Goal: Book appointment/travel/reservation

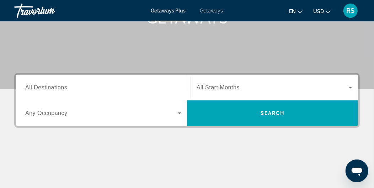
scroll to position [125, 0]
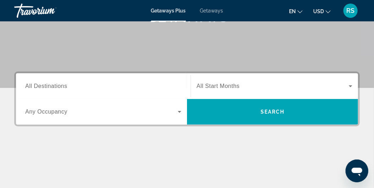
click at [54, 86] on span "All Destinations" at bounding box center [46, 86] width 42 height 6
click at [54, 86] on input "Destination All Destinations" at bounding box center [103, 86] width 156 height 9
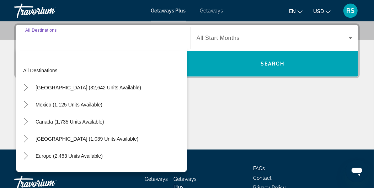
scroll to position [173, 0]
click at [29, 85] on icon "Toggle United States (32,642 units available)" at bounding box center [25, 87] width 7 height 7
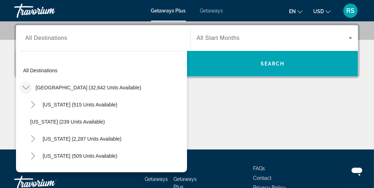
scroll to position [20, 0]
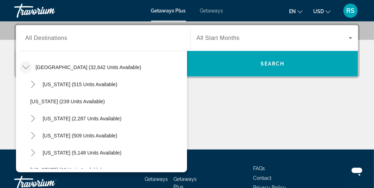
drag, startPoint x: 188, startPoint y: 75, endPoint x: 186, endPoint y: 80, distance: 5.6
click at [186, 76] on div "Destination All Destinations All destinations [GEOGRAPHIC_DATA] (32,642 units a…" at bounding box center [187, 50] width 342 height 51
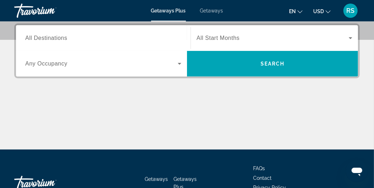
click at [65, 39] on span "All Destinations" at bounding box center [46, 38] width 42 height 6
click at [65, 39] on input "Destination All Destinations" at bounding box center [103, 38] width 156 height 9
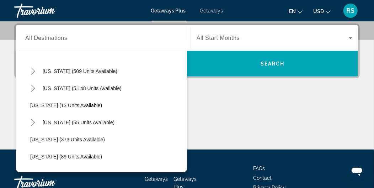
scroll to position [75, 0]
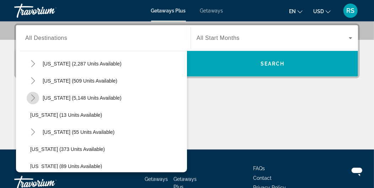
click at [33, 98] on icon "Toggle Florida (5,148 units available)" at bounding box center [33, 97] width 7 height 7
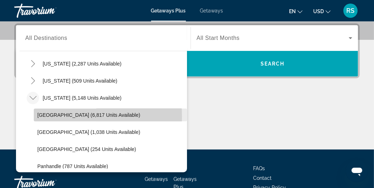
click at [49, 116] on span "[GEOGRAPHIC_DATA] (6,817 units available)" at bounding box center [88, 115] width 103 height 6
type input "**********"
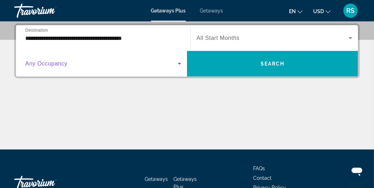
click at [87, 68] on span "Search widget" at bounding box center [101, 63] width 153 height 9
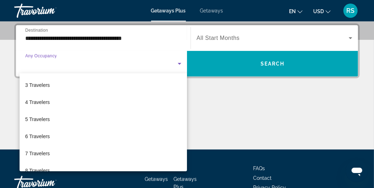
scroll to position [36, 0]
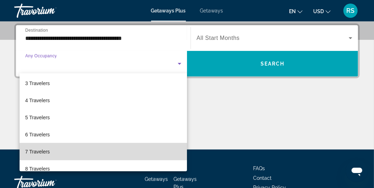
click at [127, 151] on mat-option "7 Travelers" at bounding box center [103, 151] width 167 height 17
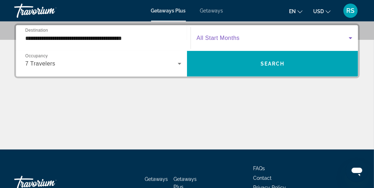
click at [235, 42] on span "Search widget" at bounding box center [273, 38] width 152 height 9
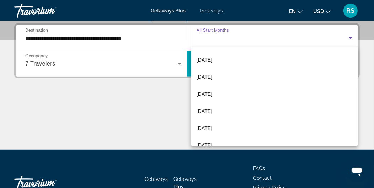
scroll to position [52, 0]
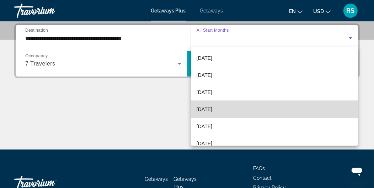
click at [286, 111] on mat-option "[DATE]" at bounding box center [274, 109] width 167 height 17
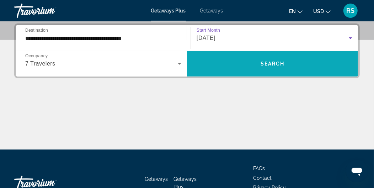
click at [272, 65] on span "Search" at bounding box center [273, 64] width 24 height 6
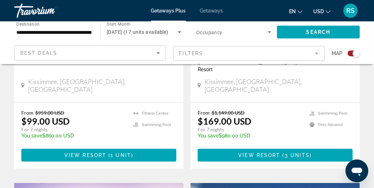
scroll to position [385, 0]
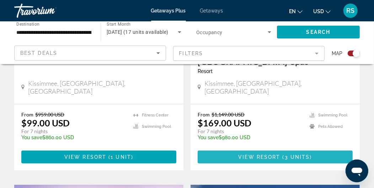
click at [282, 154] on span "Main content" at bounding box center [281, 157] width 2 height 6
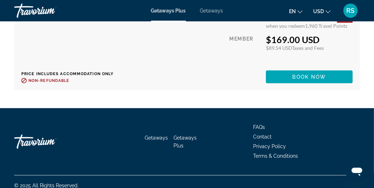
scroll to position [1905, 0]
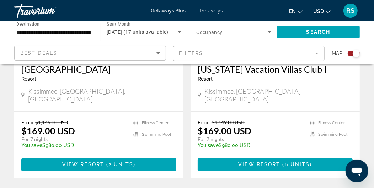
scroll to position [631, 0]
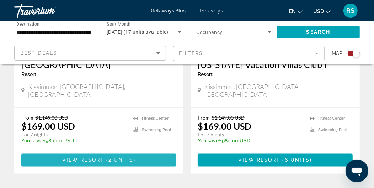
click at [151, 151] on span "Main content" at bounding box center [98, 159] width 155 height 17
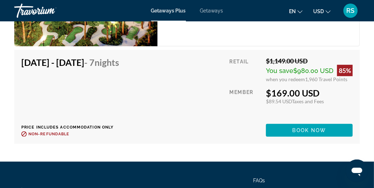
scroll to position [1685, 0]
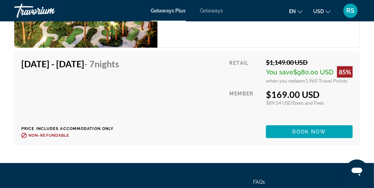
click at [218, 12] on span "Getaways" at bounding box center [211, 11] width 23 height 6
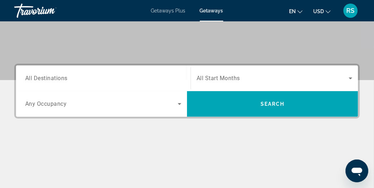
scroll to position [138, 0]
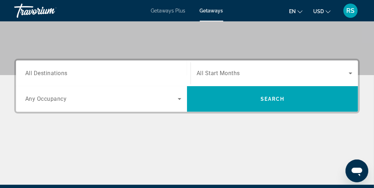
click at [56, 72] on span "All Destinations" at bounding box center [46, 73] width 42 height 7
click at [56, 72] on input "Destination All Destinations" at bounding box center [103, 73] width 156 height 9
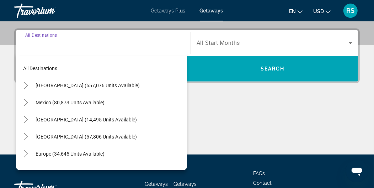
scroll to position [173, 0]
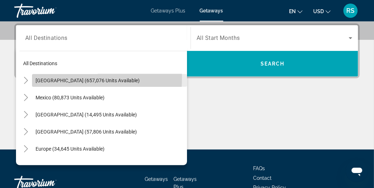
click at [49, 77] on span "[GEOGRAPHIC_DATA] (657,076 units available)" at bounding box center [88, 80] width 104 height 6
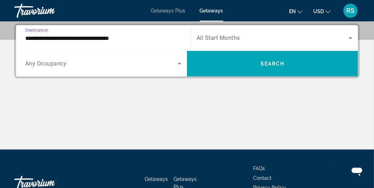
click at [133, 40] on input "**********" at bounding box center [103, 38] width 156 height 9
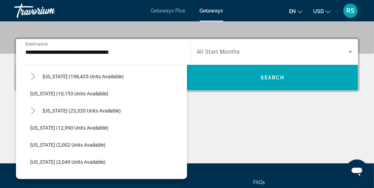
scroll to position [140, 0]
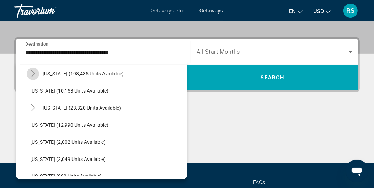
click at [36, 76] on icon "Toggle Florida (198,435 units available)" at bounding box center [33, 73] width 7 height 7
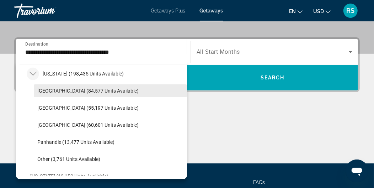
click at [42, 92] on span "[GEOGRAPHIC_DATA] (84,577 units available)" at bounding box center [87, 91] width 101 height 6
type input "**********"
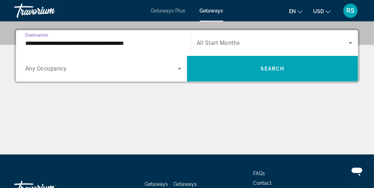
scroll to position [173, 0]
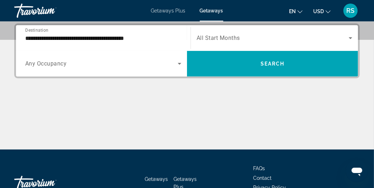
click at [91, 69] on div "Search widget" at bounding box center [103, 64] width 156 height 20
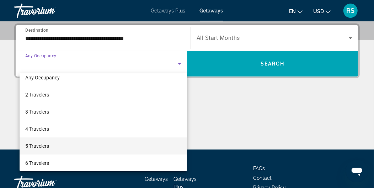
scroll to position [25, 0]
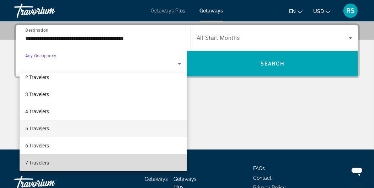
click at [122, 159] on mat-option "7 Travelers" at bounding box center [103, 162] width 167 height 17
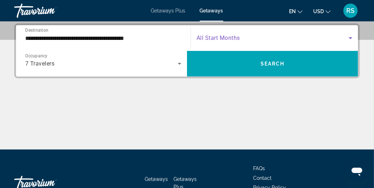
click at [277, 36] on span "Search widget" at bounding box center [273, 38] width 152 height 9
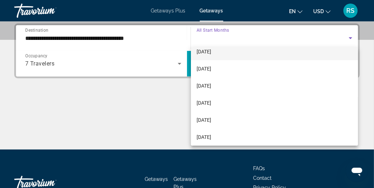
scroll to position [58, 0]
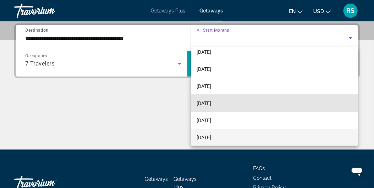
click at [287, 101] on mat-option "[DATE]" at bounding box center [274, 103] width 167 height 17
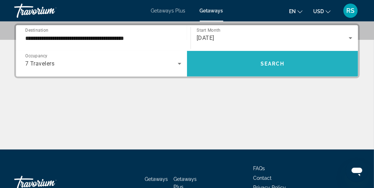
click at [263, 59] on span "Search widget" at bounding box center [272, 63] width 171 height 17
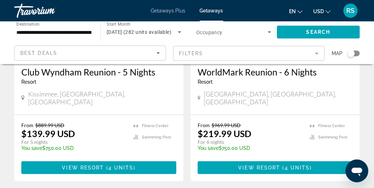
scroll to position [146, 0]
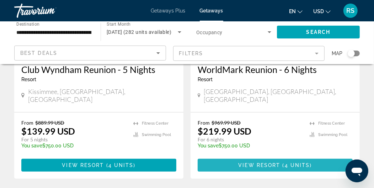
click at [293, 162] on span "4 units" at bounding box center [297, 165] width 25 height 6
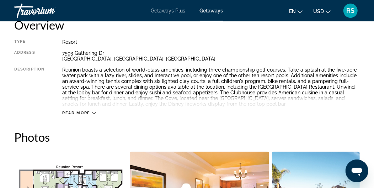
scroll to position [378, 0]
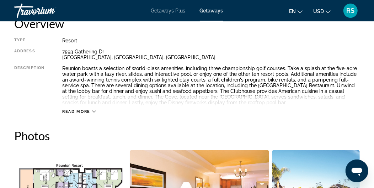
click at [92, 113] on icon "Main content" at bounding box center [94, 111] width 4 height 4
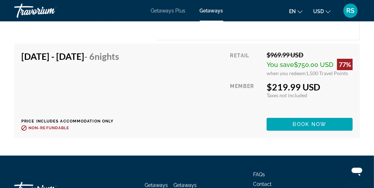
scroll to position [1560, 0]
